Goal: Task Accomplishment & Management: Manage account settings

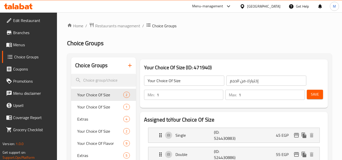
click at [280, 4] on div "[GEOGRAPHIC_DATA]" at bounding box center [263, 7] width 33 height 6
click at [280, 5] on div "[GEOGRAPHIC_DATA]" at bounding box center [263, 7] width 33 height 6
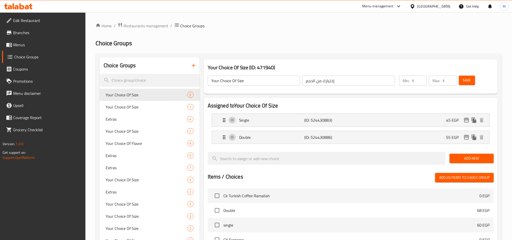
click at [341, 3] on div "[GEOGRAPHIC_DATA]" at bounding box center [430, 6] width 49 height 12
click at [341, 8] on div "[GEOGRAPHIC_DATA]" at bounding box center [434, 7] width 33 height 6
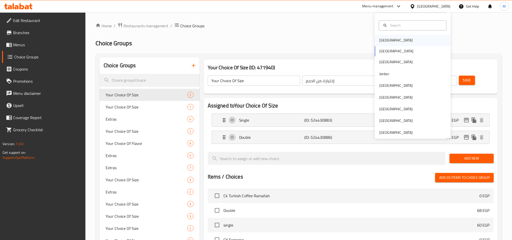
click at [341, 42] on div "[GEOGRAPHIC_DATA]" at bounding box center [396, 41] width 33 height 6
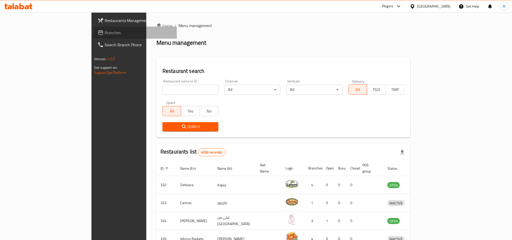
click at [105, 33] on span "Branches" at bounding box center [139, 33] width 68 height 6
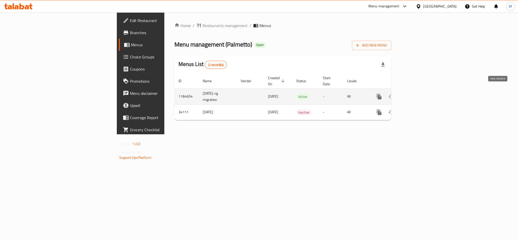
click at [419, 94] on icon "enhanced table" at bounding box center [416, 97] width 6 height 6
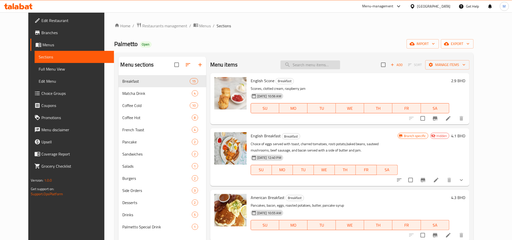
click at [317, 66] on input "search" at bounding box center [311, 64] width 60 height 9
paste input "American Breakfast"
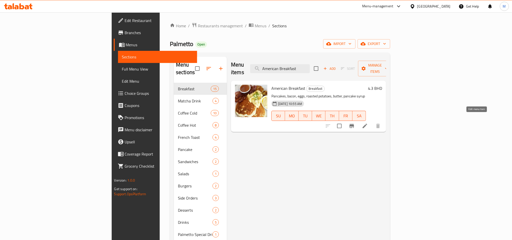
type input "American Breakfast"
click at [367, 124] on icon at bounding box center [365, 126] width 5 height 5
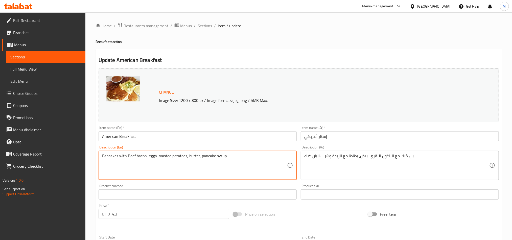
type textarea "Pancakes with Beef bacon, eggs, roasted potatoes, butter, pancake syrup"
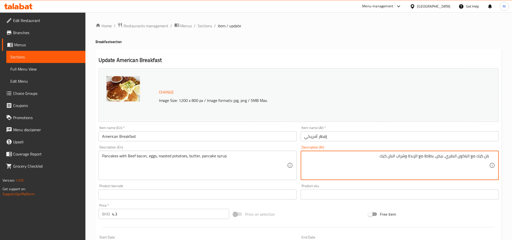
click at [425, 157] on textarea "بان كيك مع الباكون البقري, بيض, بطاطا مع الزبدة وشراب البان كيك" at bounding box center [397, 166] width 185 height 24
click at [424, 158] on textarea "بان كيك مع الباكون البقري, بيض, بطاطا كشوية مع الزبدة وشراب البان كيك" at bounding box center [397, 166] width 185 height 24
type textarea "بان كيك مع الباكون البقري, بيض, بطاطا مشوية مع الزبدة وشراب البان كيك"
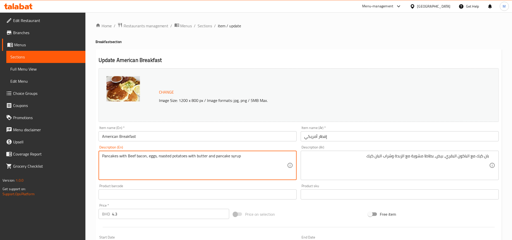
type textarea "Pancakes with Beef bacon, eggs, roasted potatoes with butter and pancake syrup"
click at [308, 146] on div "Description (Ar) بان كيك مع الباكون البقري, بيض, بطاطا مشوية مع الزبدة وشراب ال…" at bounding box center [400, 162] width 198 height 35
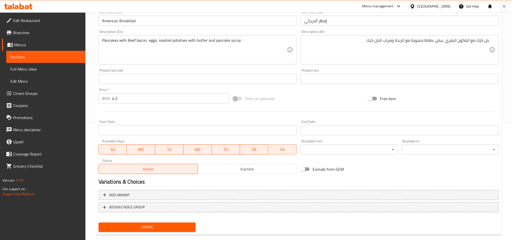
scroll to position [124, 0]
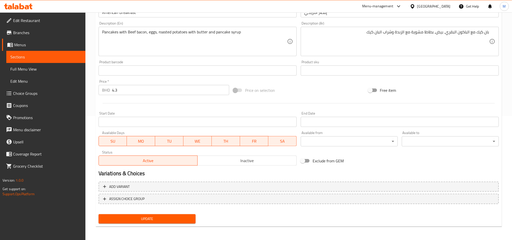
click at [165, 221] on span "Update" at bounding box center [147, 219] width 89 height 6
